Goal: Task Accomplishment & Management: Use online tool/utility

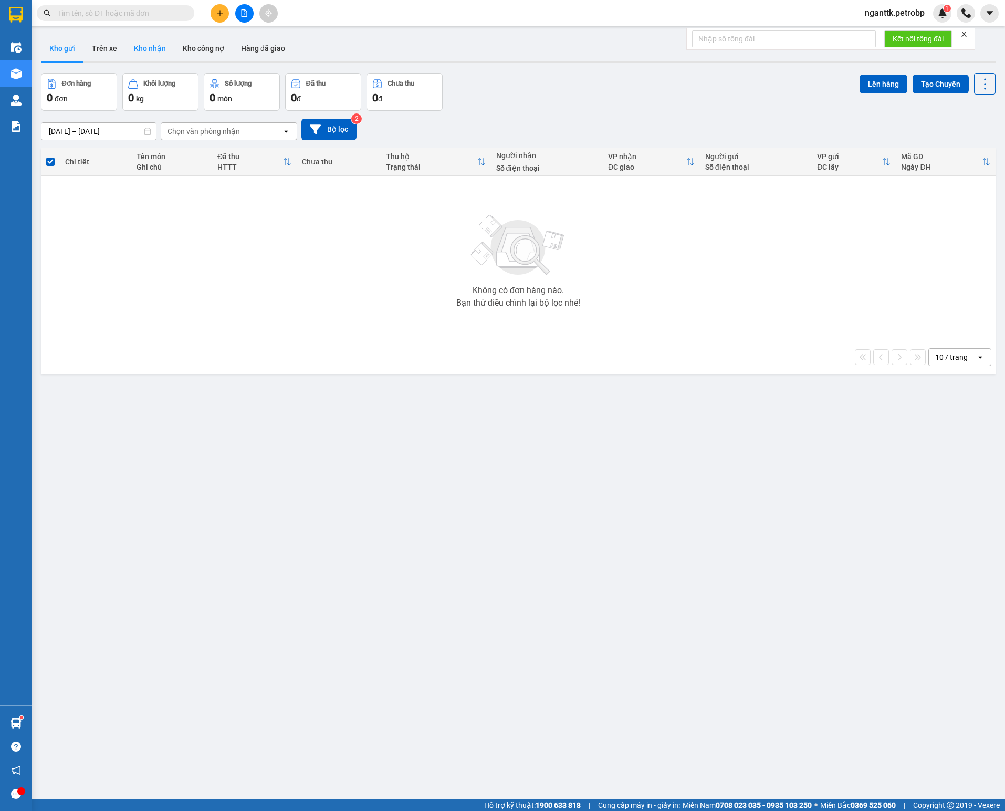
click at [145, 47] on button "Kho nhận" at bounding box center [150, 48] width 49 height 25
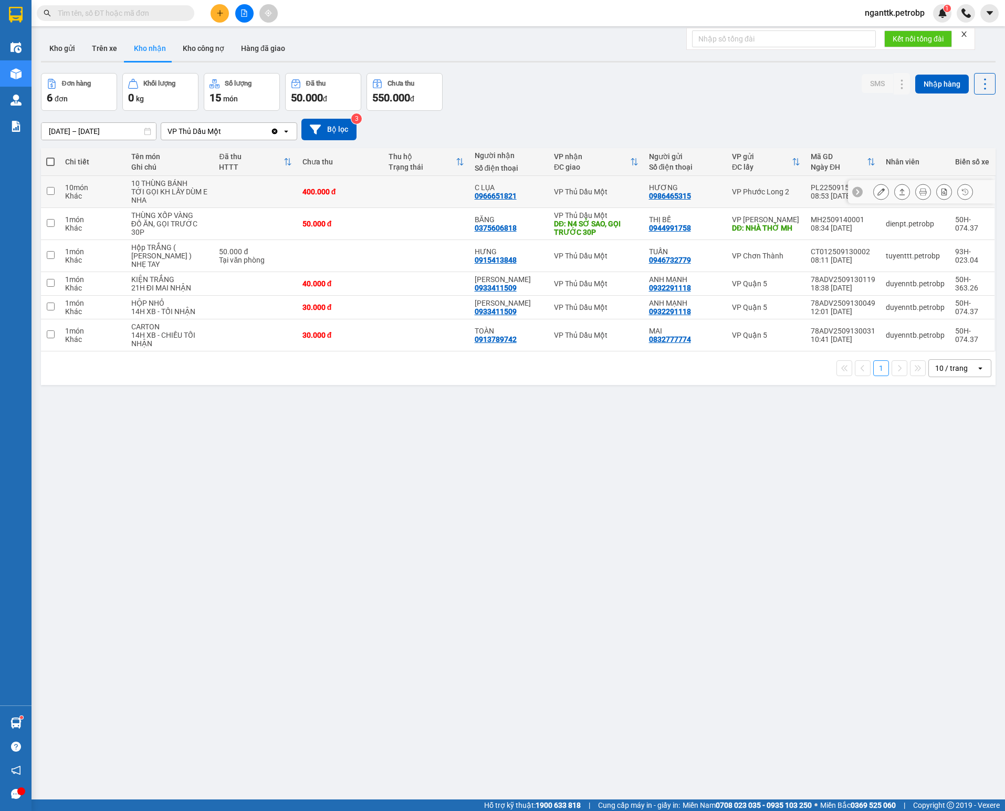
click at [477, 192] on div "C LỤA" at bounding box center [509, 187] width 69 height 8
checkbox input "true"
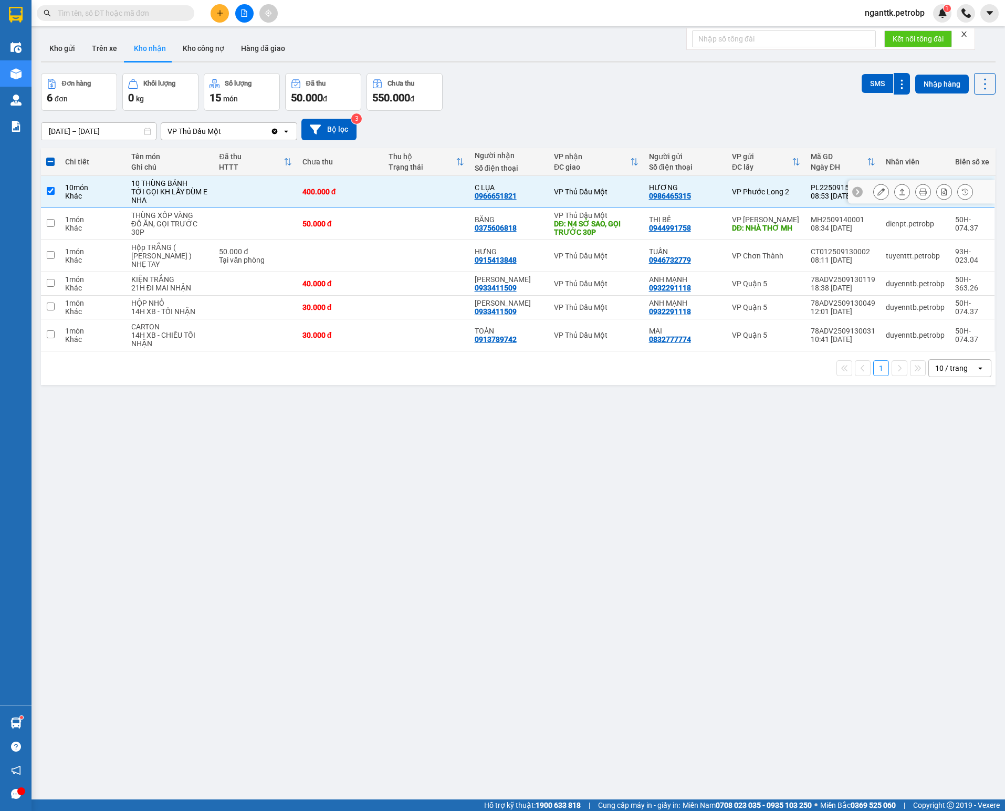
click at [476, 200] on div "0966651821" at bounding box center [496, 196] width 42 height 8
click at [483, 200] on div "0966651821" at bounding box center [496, 196] width 42 height 8
copy div "0966651821"
click at [269, 455] on div "ver 1.8.143 Kho gửi Trên xe Kho nhận Kho công nợ Hàng đã giao Đơn hàng 6 đơn Kh…" at bounding box center [518, 437] width 963 height 811
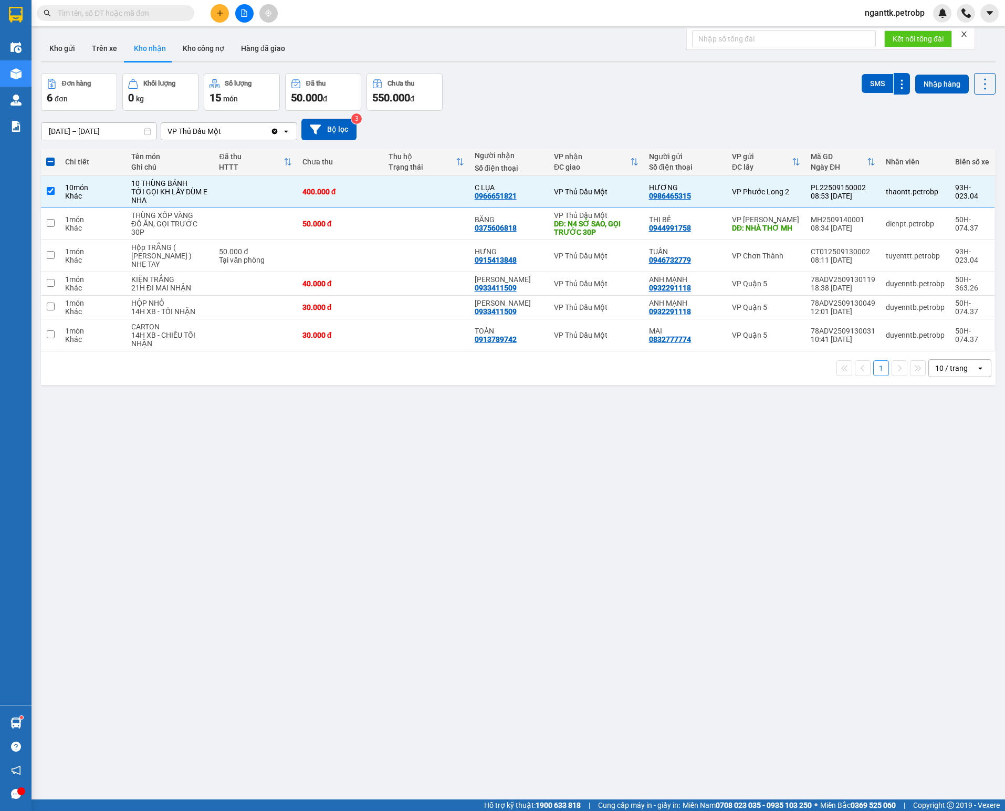
click at [85, 115] on div "[DATE] – [DATE] Press the down arrow key to interact with the calendar and sele…" at bounding box center [518, 129] width 955 height 37
click at [85, 118] on div "[DATE] – [DATE] Press the down arrow key to interact with the calendar and sele…" at bounding box center [518, 129] width 955 height 37
click at [86, 128] on input "[DATE] – [DATE]" at bounding box center [98, 131] width 115 height 17
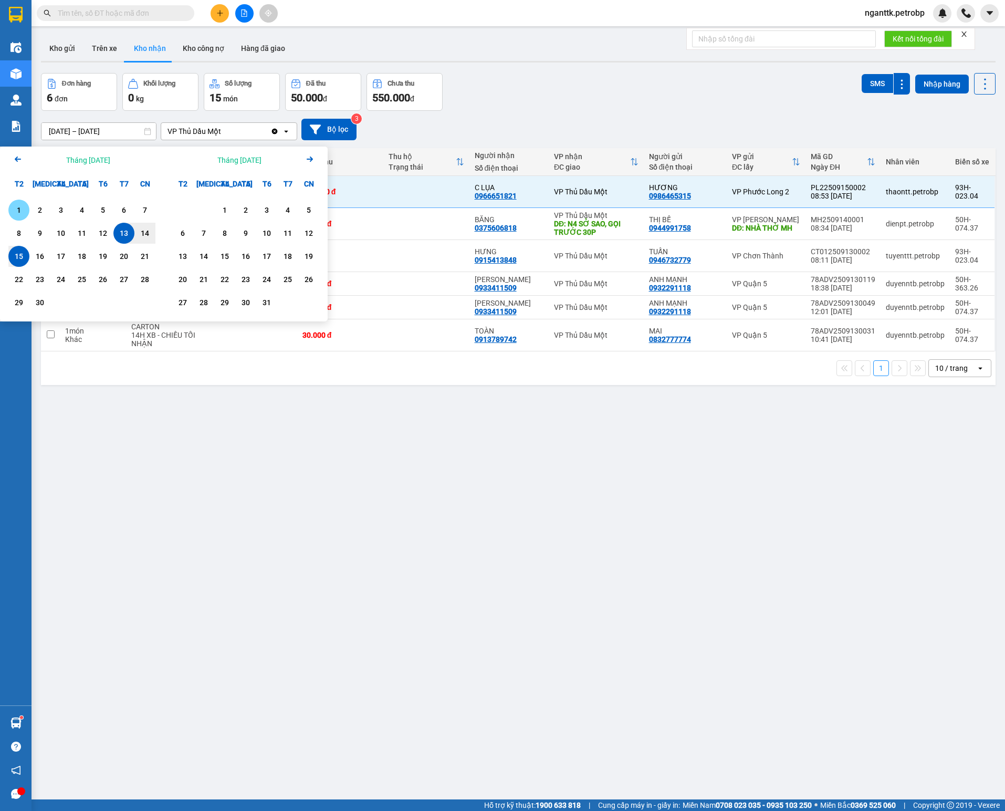
click at [21, 208] on div "1" at bounding box center [19, 210] width 15 height 13
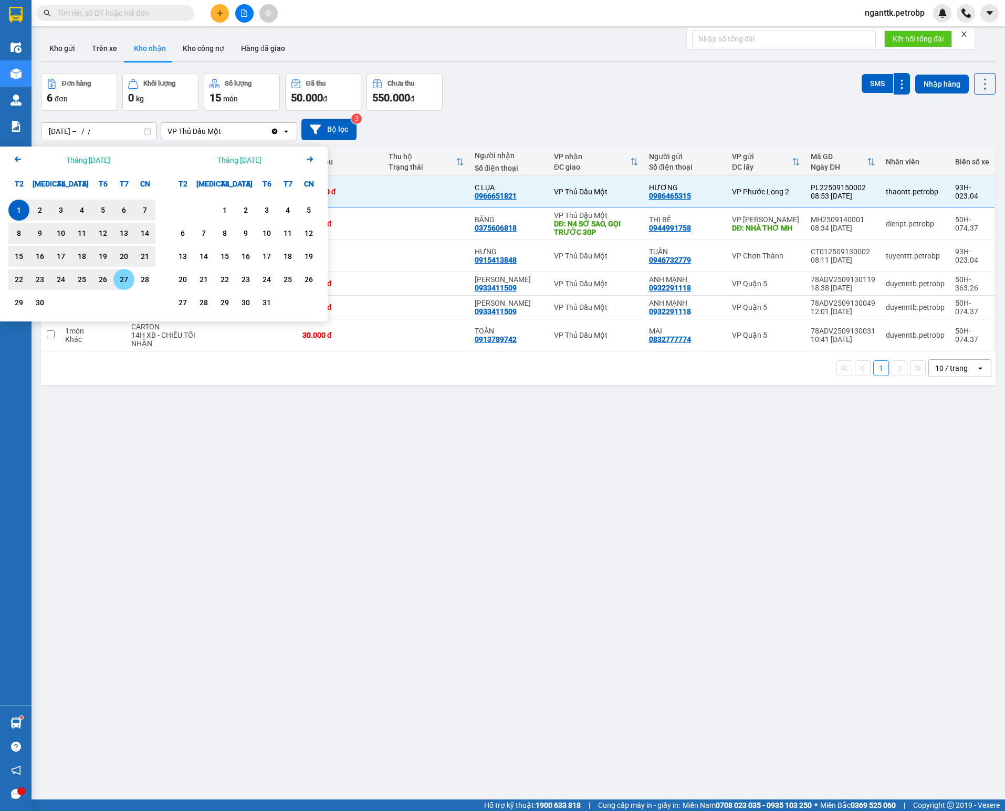
click at [133, 282] on div "27" at bounding box center [123, 279] width 21 height 21
type input "[DATE] – [DATE]"
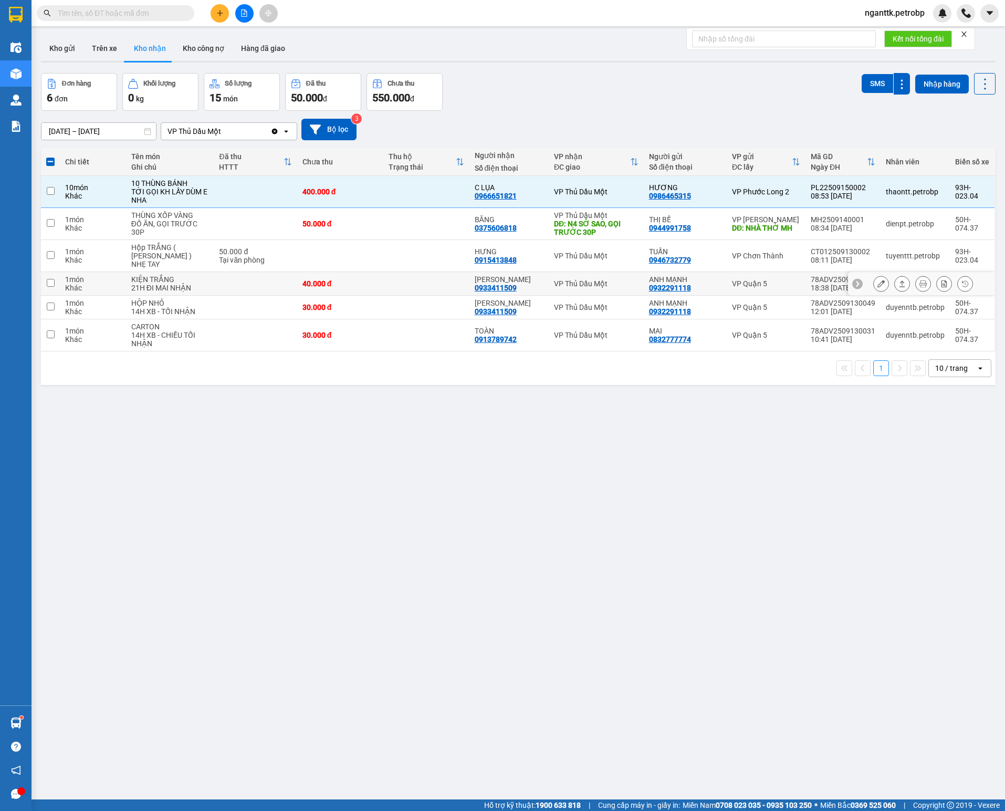
checkbox input "false"
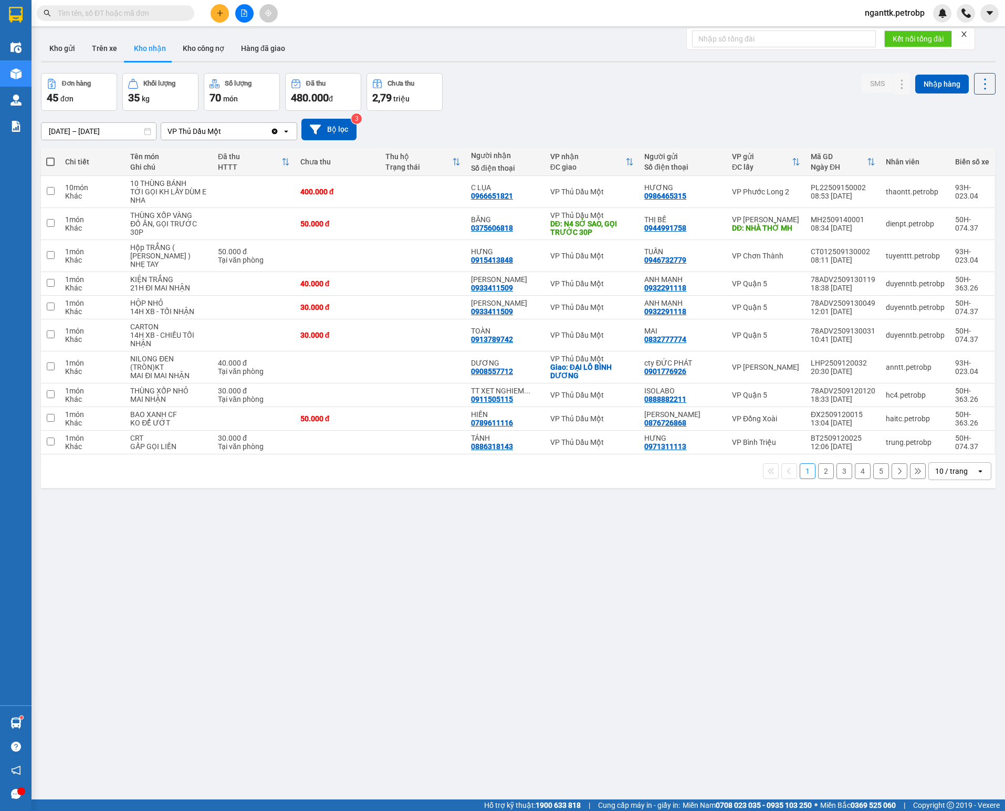
click at [946, 488] on div "1 2 3 4 5 10 / trang open" at bounding box center [518, 471] width 955 height 34
click at [959, 480] on div "10 / trang" at bounding box center [952, 471] width 47 height 17
click at [943, 601] on span "100 / trang" at bounding box center [940, 597] width 38 height 11
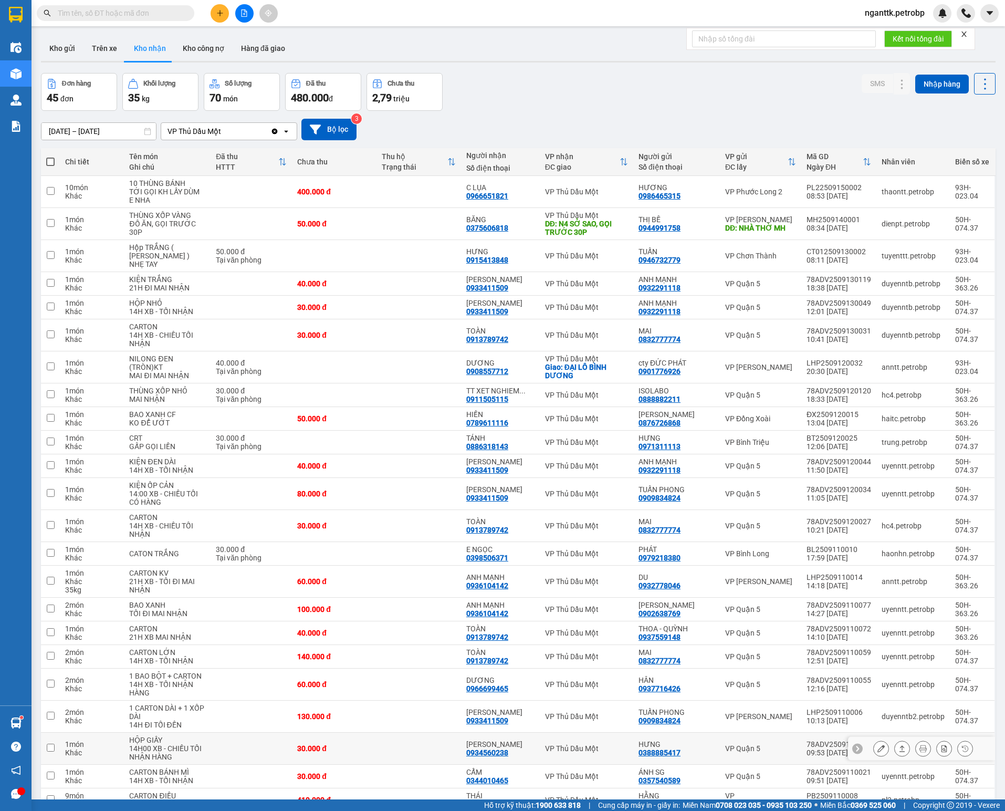
click at [356, 753] on div "30.000 đ" at bounding box center [334, 748] width 74 height 8
checkbox input "true"
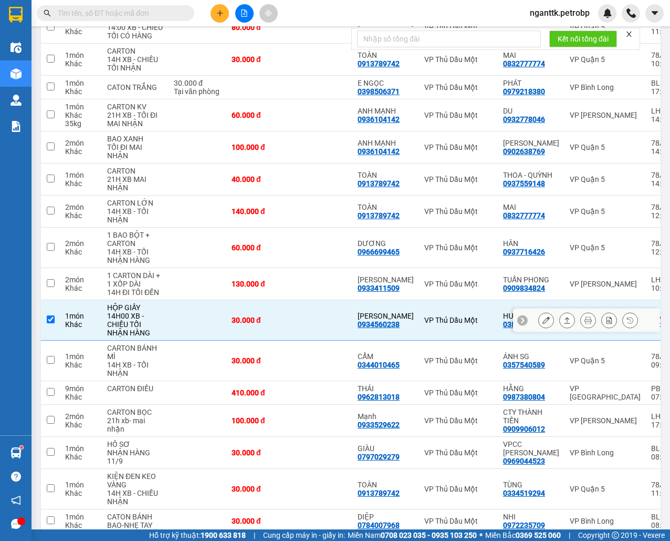
scroll to position [595, 0]
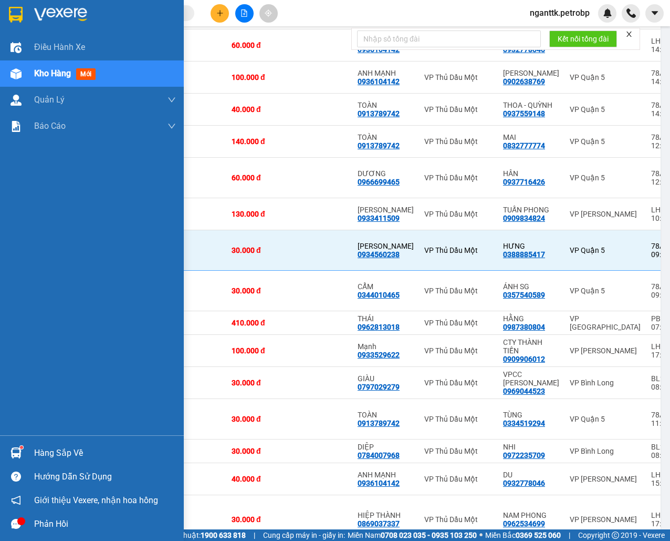
click at [11, 76] on img at bounding box center [16, 73] width 11 height 11
click at [20, 65] on div at bounding box center [16, 74] width 18 height 18
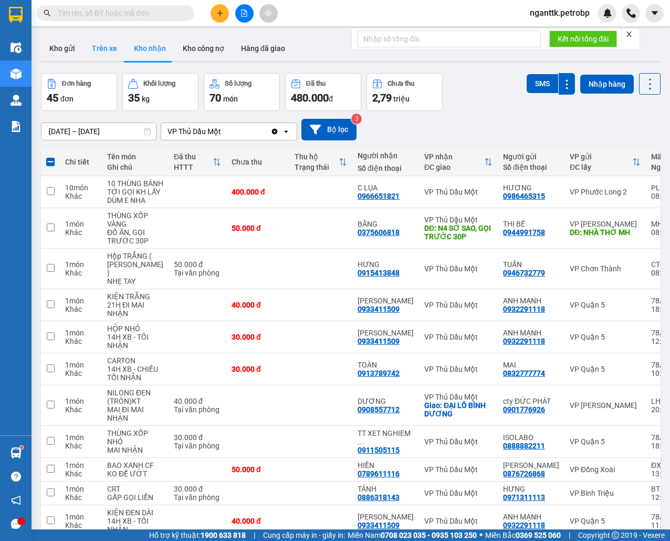
click at [103, 47] on button "Trên xe" at bounding box center [105, 48] width 42 height 25
type input "[DATE] – [DATE]"
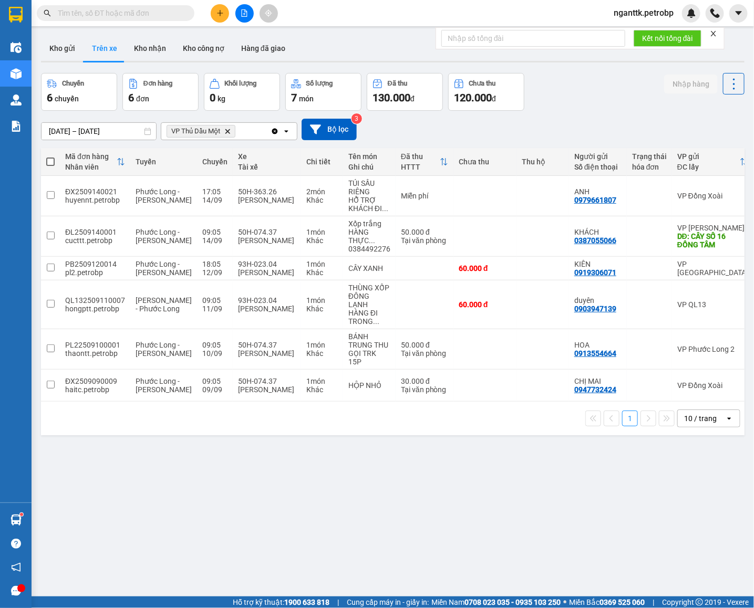
click at [400, 501] on div "ver 1.8.143 Kho gửi Trên xe Kho nhận Kho công nợ Hàng đã giao Chuyến 6 chuyến Đ…" at bounding box center [393, 336] width 712 height 608
click at [348, 202] on div "HỖ TRỢ KHÁCH ĐI ..." at bounding box center [369, 204] width 42 height 17
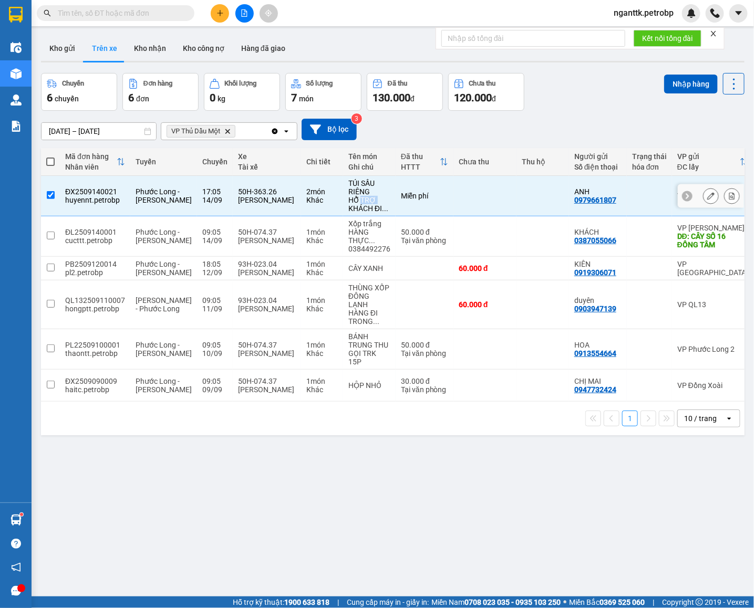
click at [348, 202] on div "HỖ TRỢ KHÁCH ĐI ..." at bounding box center [369, 204] width 42 height 17
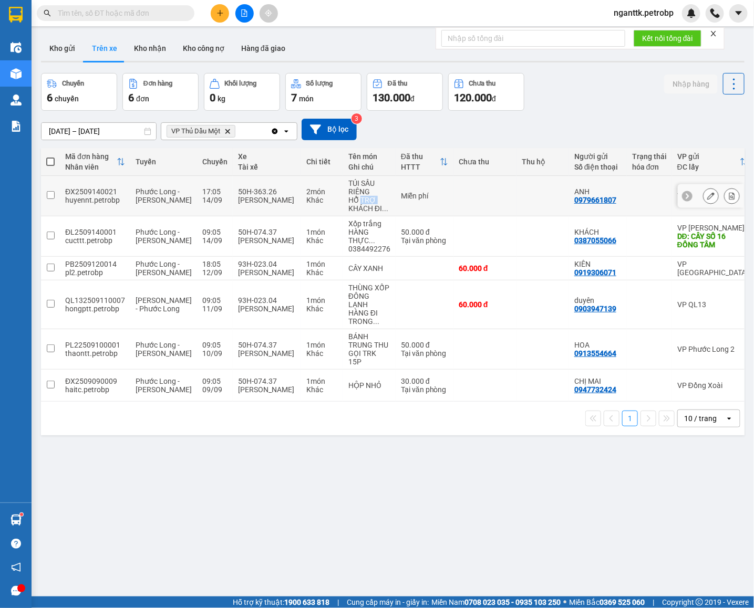
click at [348, 202] on div "HỖ TRỢ KHÁCH ĐI ..." at bounding box center [369, 204] width 42 height 17
checkbox input "true"
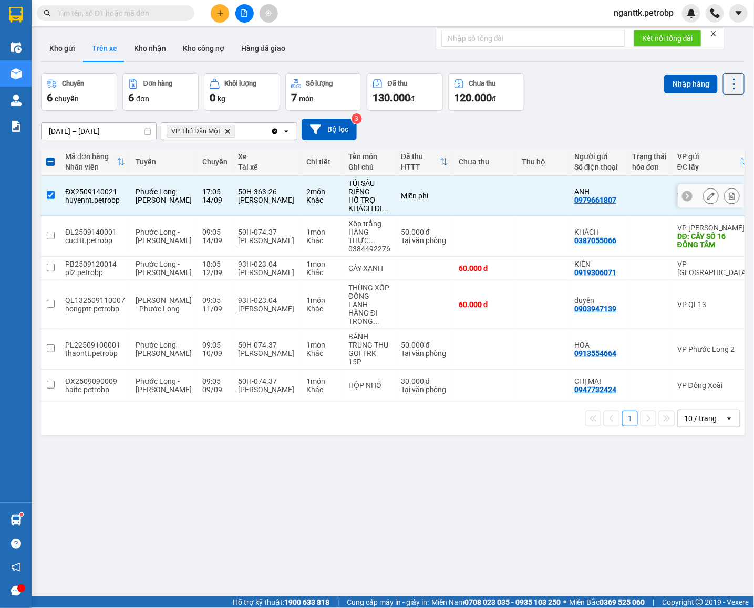
click at [707, 200] on icon at bounding box center [710, 195] width 7 height 7
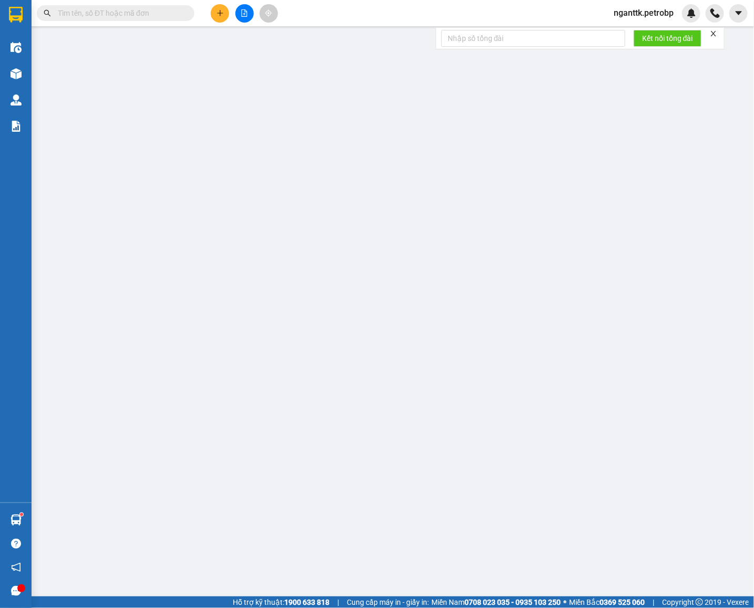
type input "0979661807"
type input "ANH"
type input "0377285397"
type input "THIỆN"
type input "EAON BD GỌI TRC 15P"
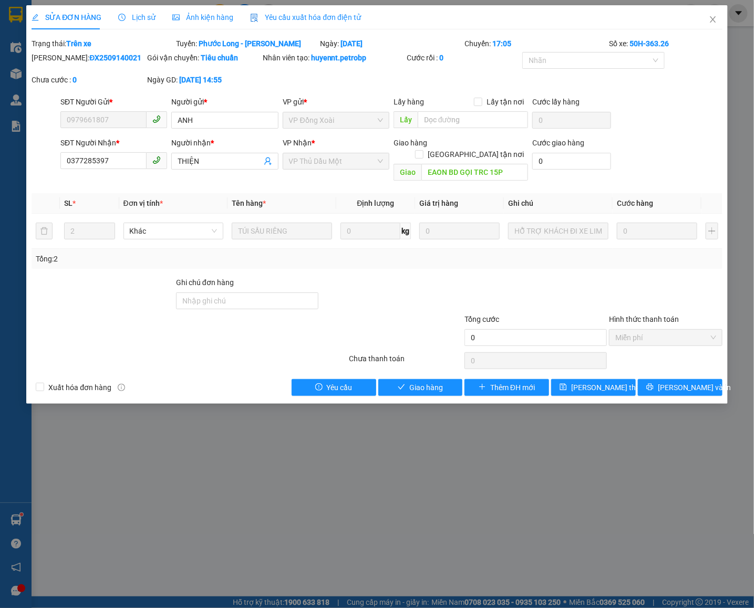
click at [122, 16] on icon "clock-circle" at bounding box center [121, 17] width 7 height 7
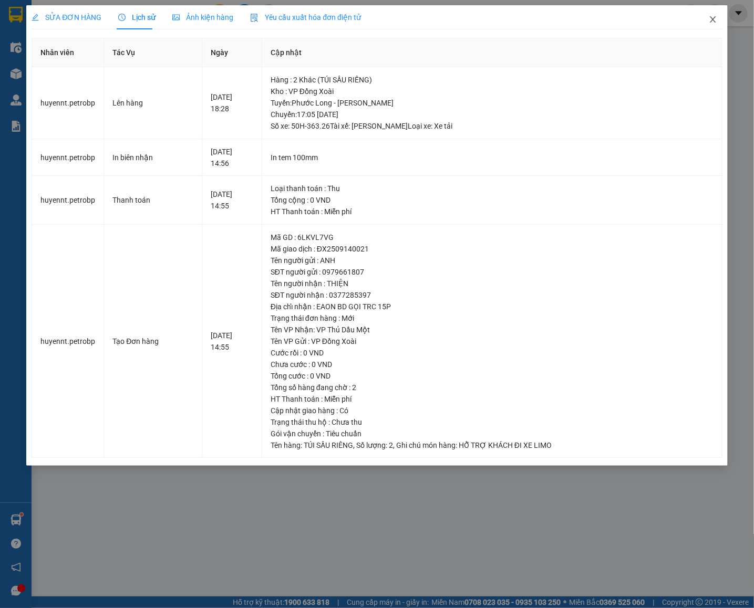
click at [717, 23] on icon "close" at bounding box center [713, 19] width 8 height 8
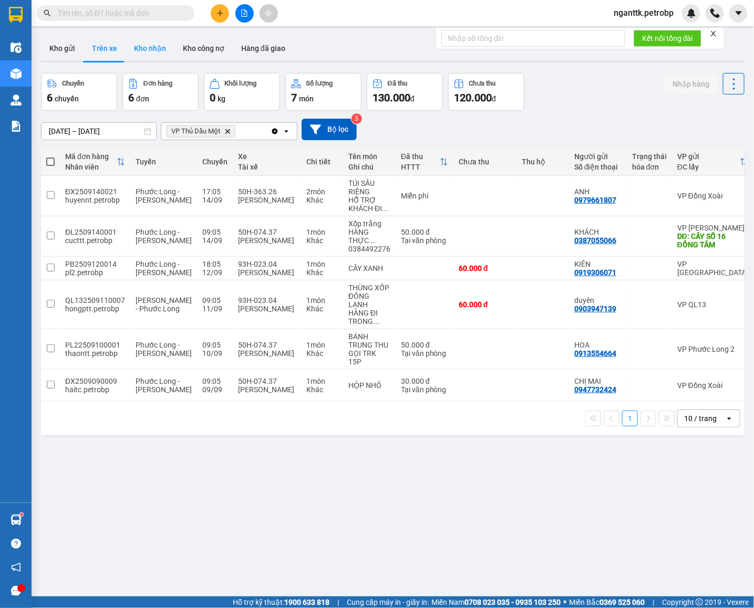
click at [137, 46] on button "Kho nhận" at bounding box center [150, 48] width 49 height 25
type input "[DATE] – [DATE]"
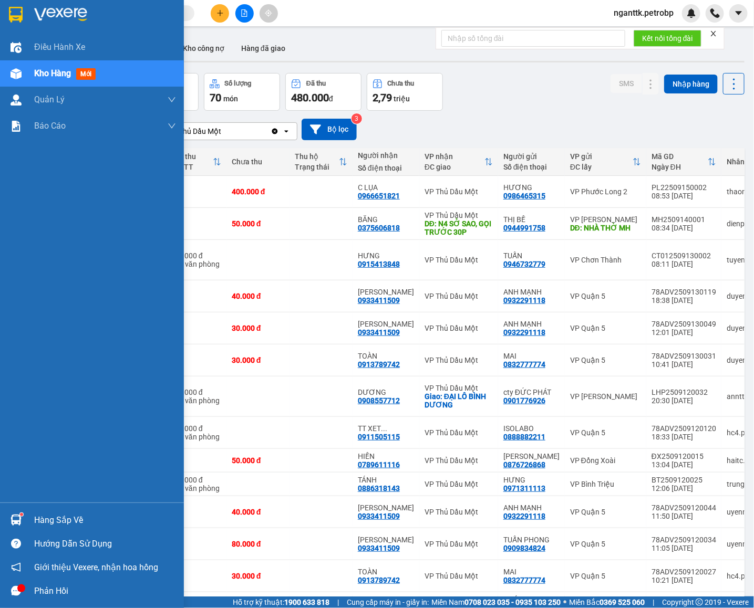
click at [14, 522] on img at bounding box center [16, 520] width 11 height 11
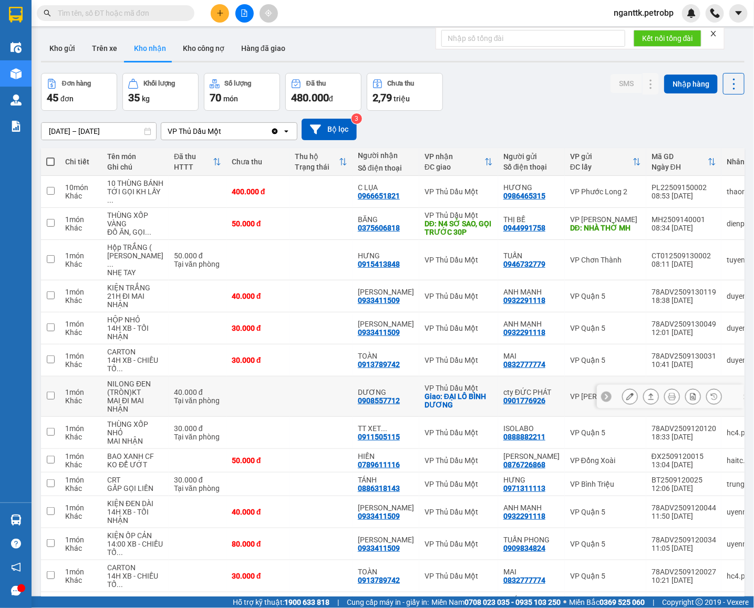
click at [191, 432] on section "Kết quả tìm kiếm ( 0 ) Bộ lọc No Data nganttk.petrobp Điều hành xe Kho hàng mới…" at bounding box center [377, 304] width 754 height 608
click at [396, 122] on div "[DATE] – [DATE] Press the down arrow key to interact with the calendar and sele…" at bounding box center [392, 130] width 703 height 22
click at [404, 144] on div "[DATE] – [DATE] Press the down arrow key to interact with the calendar and sele…" at bounding box center [392, 129] width 703 height 37
